Goal: Find specific page/section: Find specific page/section

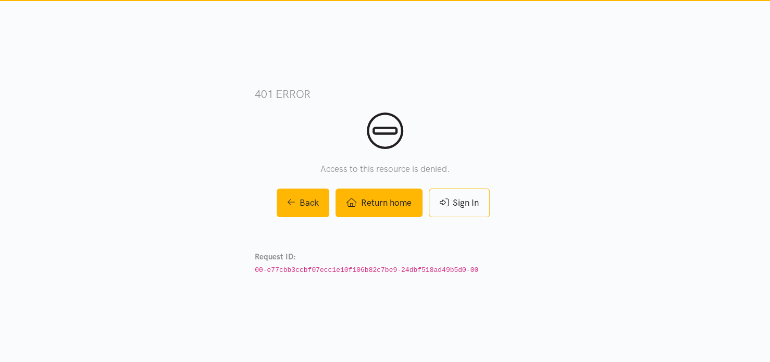
click at [381, 202] on link "Return home" at bounding box center [378, 203] width 86 height 29
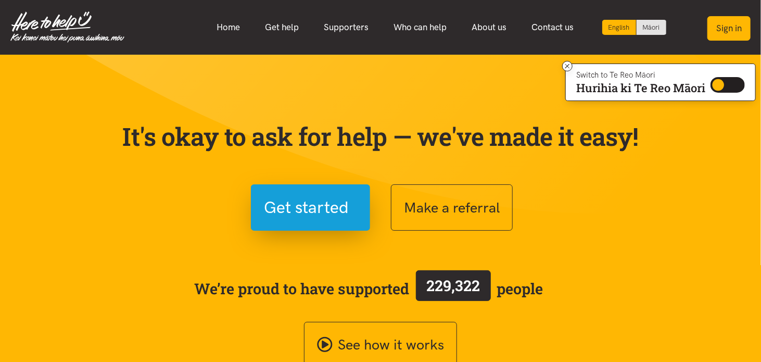
click at [724, 26] on button "Sign in" at bounding box center [729, 28] width 43 height 24
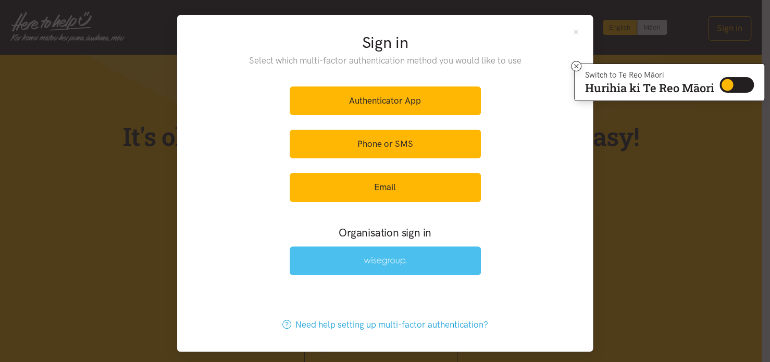
click at [367, 263] on img at bounding box center [385, 261] width 43 height 9
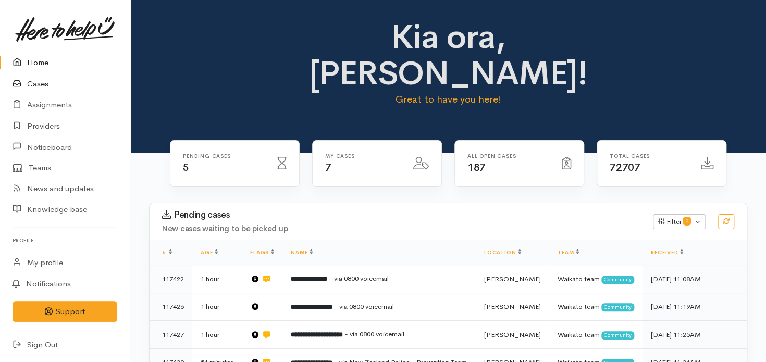
click at [34, 85] on link "Cases" at bounding box center [65, 83] width 130 height 21
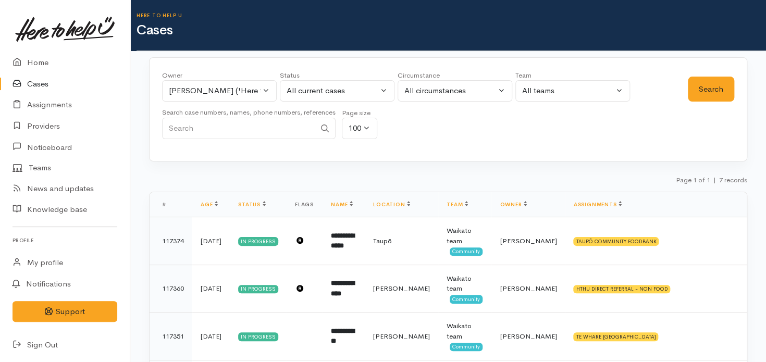
drag, startPoint x: 764, startPoint y: 19, endPoint x: 767, endPoint y: 31, distance: 11.6
click at [766, 31] on html "Support Feedback I've got something to say" at bounding box center [383, 181] width 766 height 362
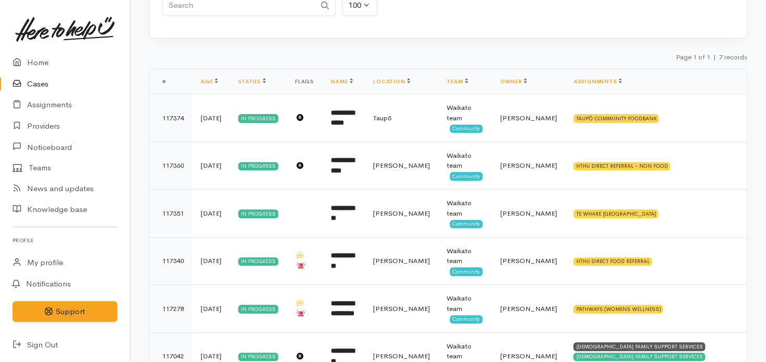
scroll to position [105, 0]
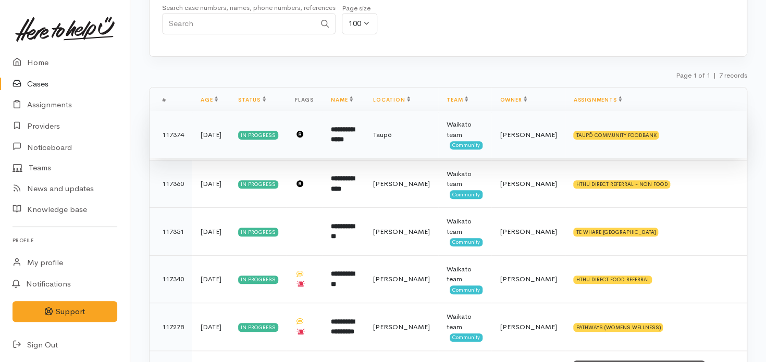
click at [392, 137] on span "Taupō" at bounding box center [382, 134] width 19 height 9
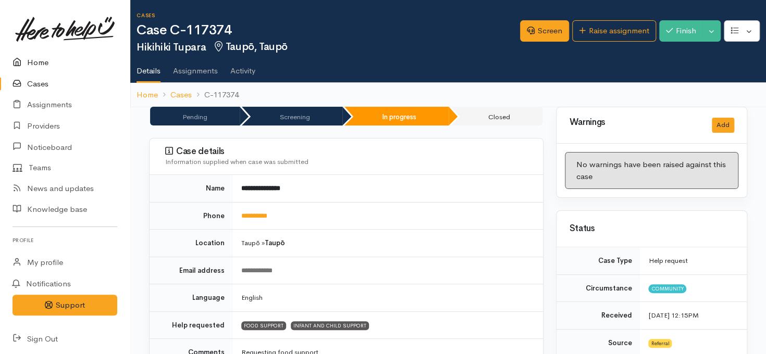
click at [33, 68] on link "Home" at bounding box center [65, 62] width 130 height 21
